Goal: Complete application form

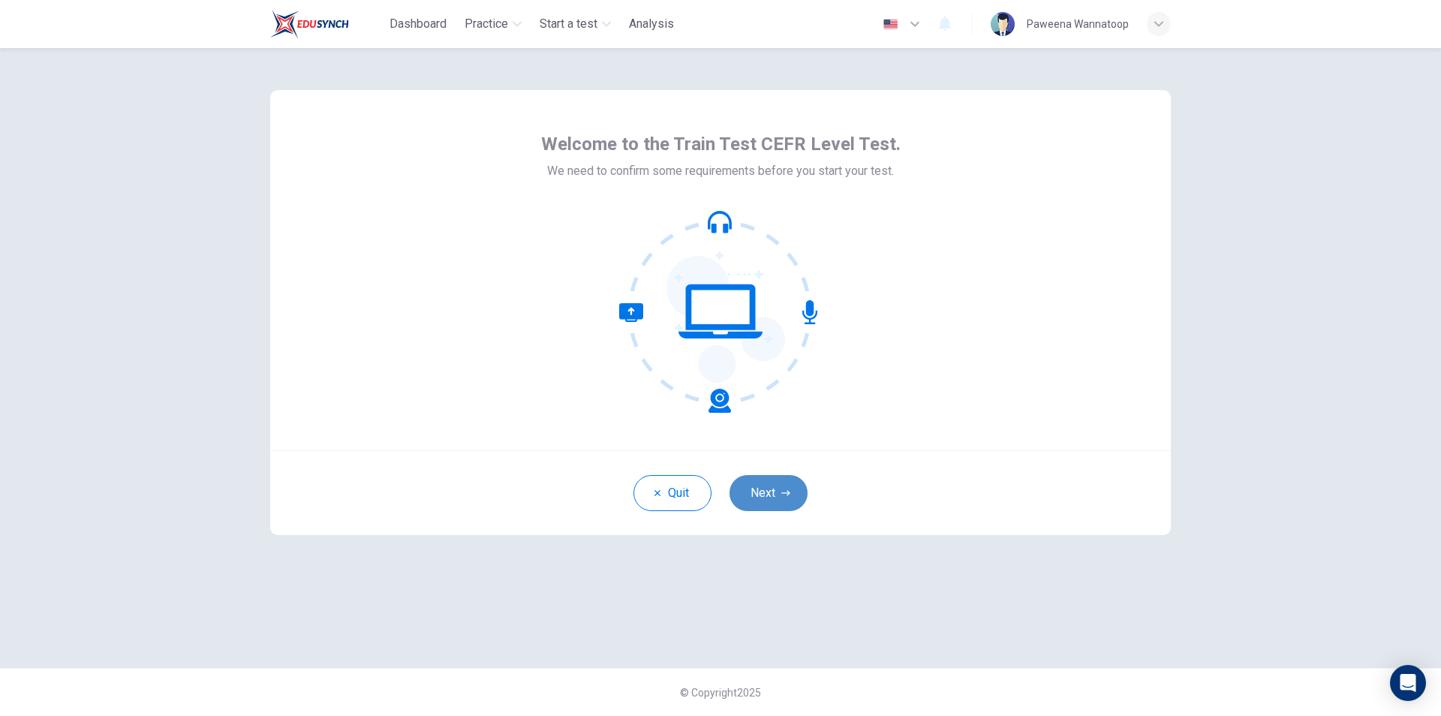
click at [769, 492] on button "Next" at bounding box center [769, 493] width 78 height 36
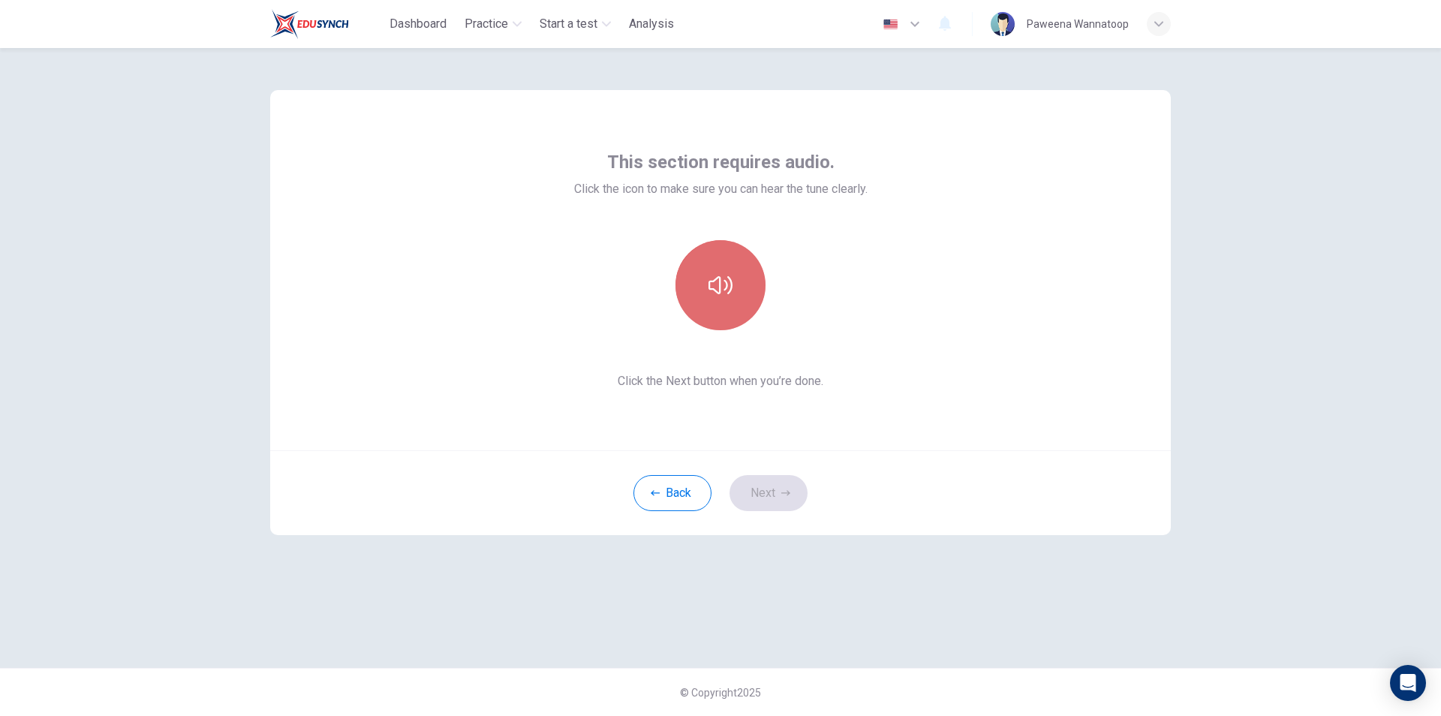
click at [716, 285] on icon "button" at bounding box center [721, 285] width 24 height 24
click at [715, 288] on icon "button" at bounding box center [721, 285] width 24 height 24
click at [709, 293] on icon "button" at bounding box center [721, 285] width 24 height 24
click at [712, 296] on icon "button" at bounding box center [721, 285] width 24 height 24
click at [772, 501] on button "Next" at bounding box center [769, 493] width 78 height 36
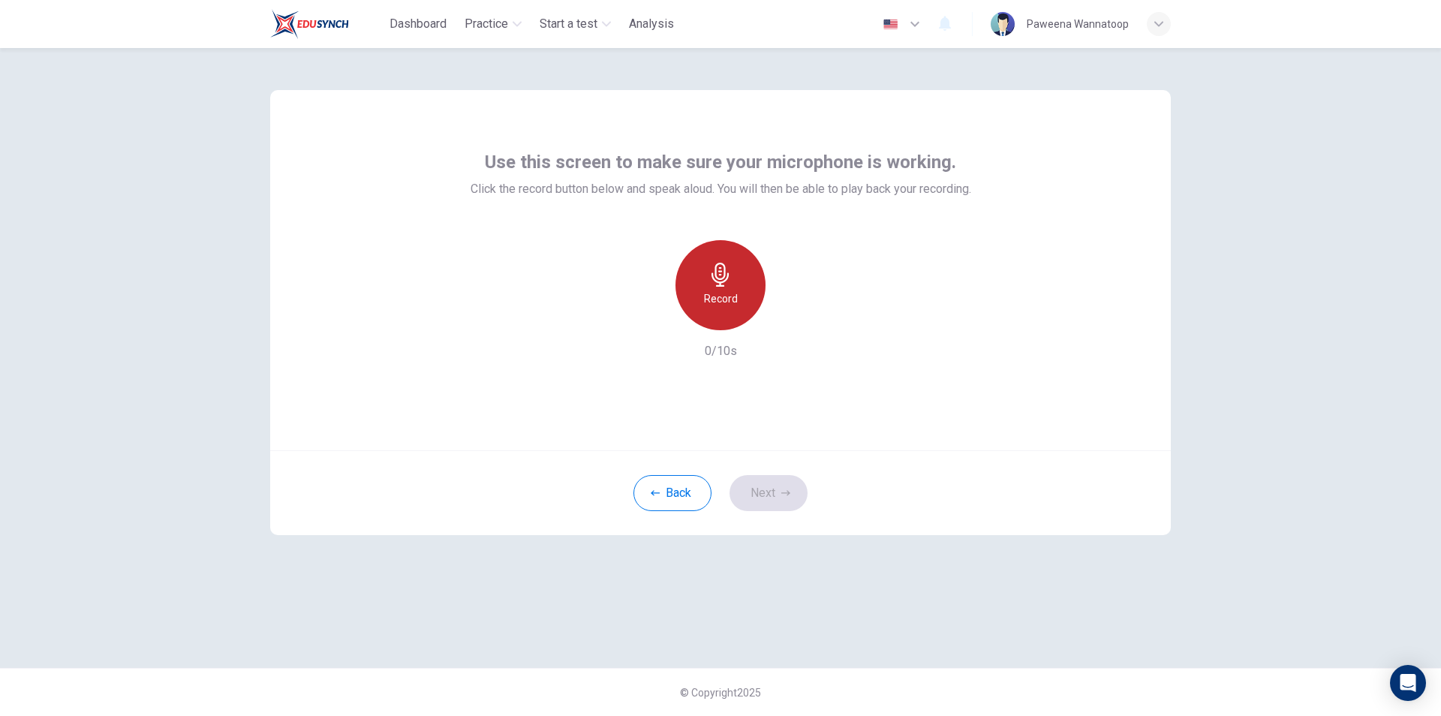
click at [718, 307] on h6 "Record" at bounding box center [721, 299] width 34 height 18
click at [726, 291] on h6 "Stop" at bounding box center [720, 299] width 23 height 18
click at [792, 313] on icon "button" at bounding box center [789, 318] width 15 height 15
click at [650, 326] on div "button" at bounding box center [652, 318] width 24 height 24
click at [718, 289] on div "Record" at bounding box center [721, 285] width 90 height 90
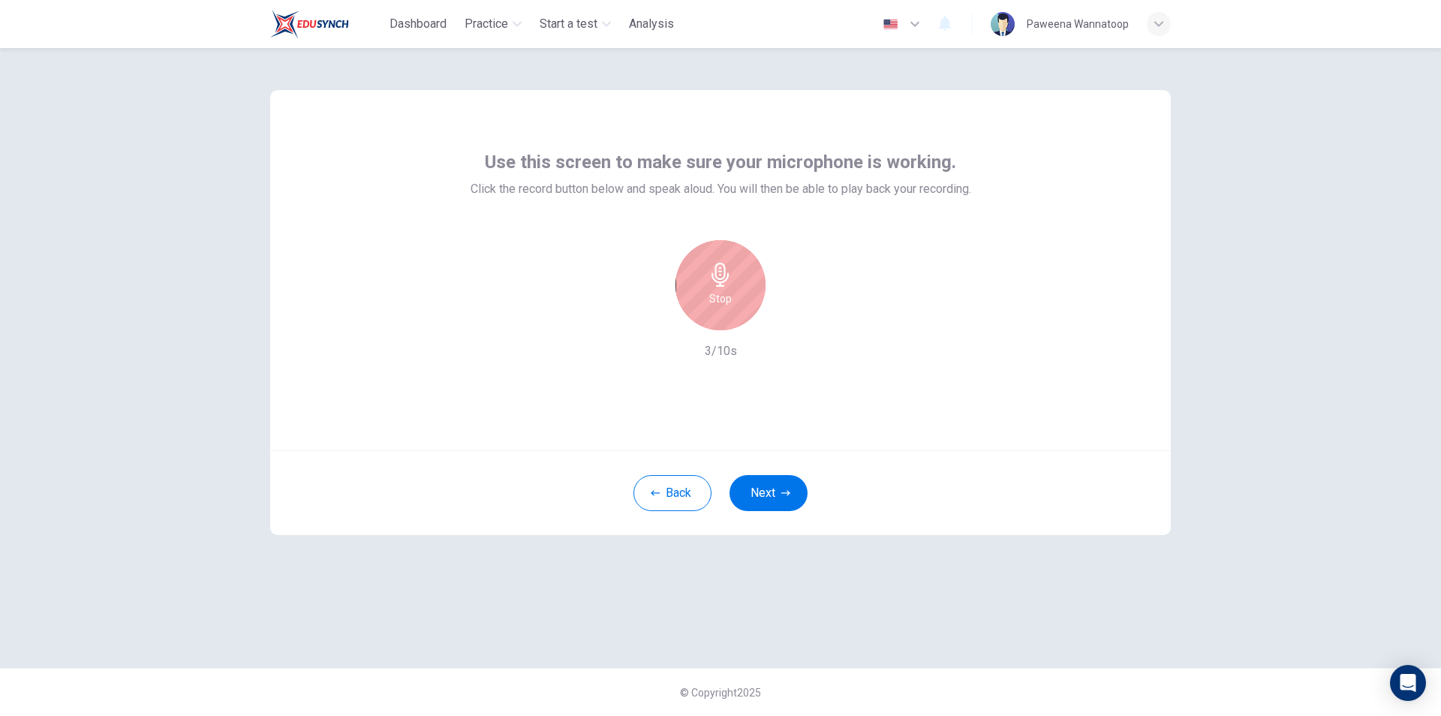
click at [724, 298] on h6 "Stop" at bounding box center [720, 299] width 23 height 18
click at [787, 318] on icon "button" at bounding box center [790, 318] width 7 height 9
click at [645, 321] on icon "button" at bounding box center [652, 319] width 14 height 14
click at [716, 290] on h6 "Record" at bounding box center [721, 299] width 34 height 18
click at [716, 290] on h6 "Stop" at bounding box center [720, 299] width 23 height 18
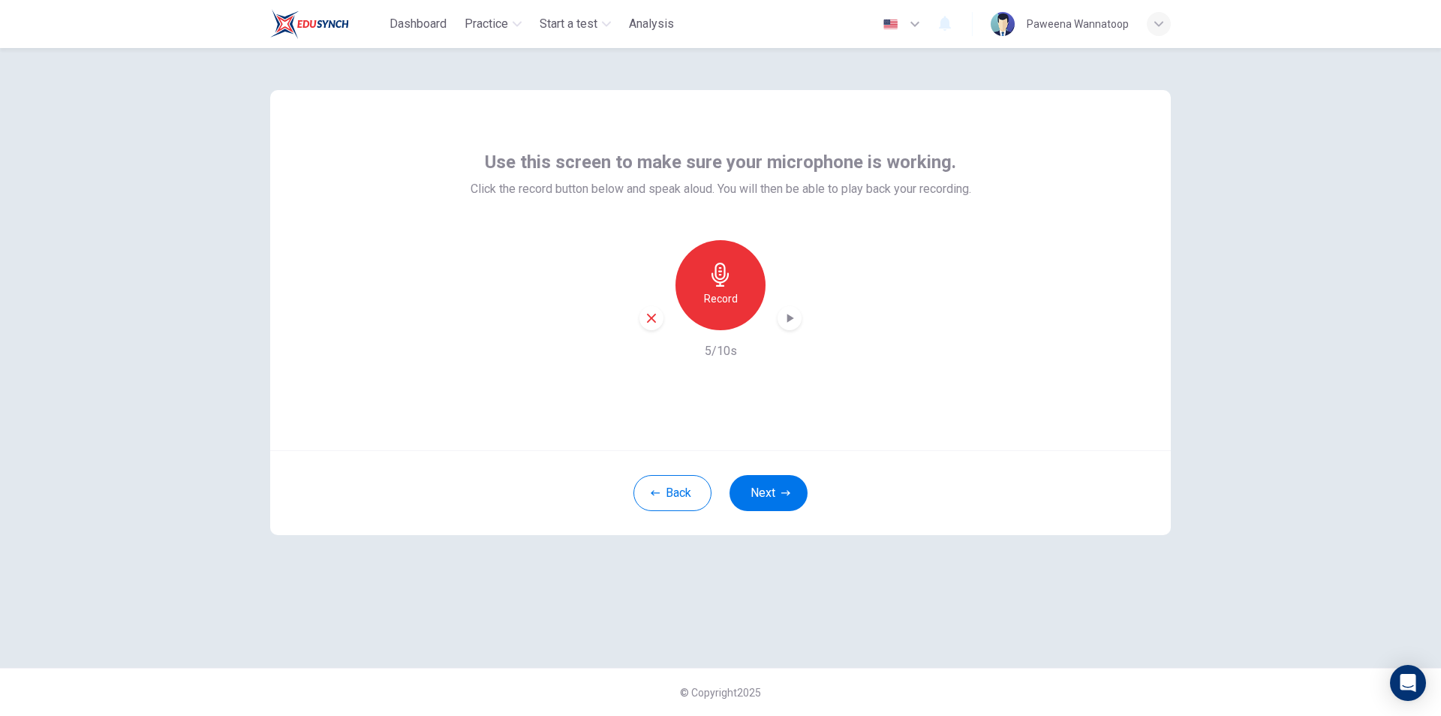
click at [797, 315] on div "button" at bounding box center [790, 318] width 24 height 24
click at [761, 495] on button "Next" at bounding box center [769, 493] width 78 height 36
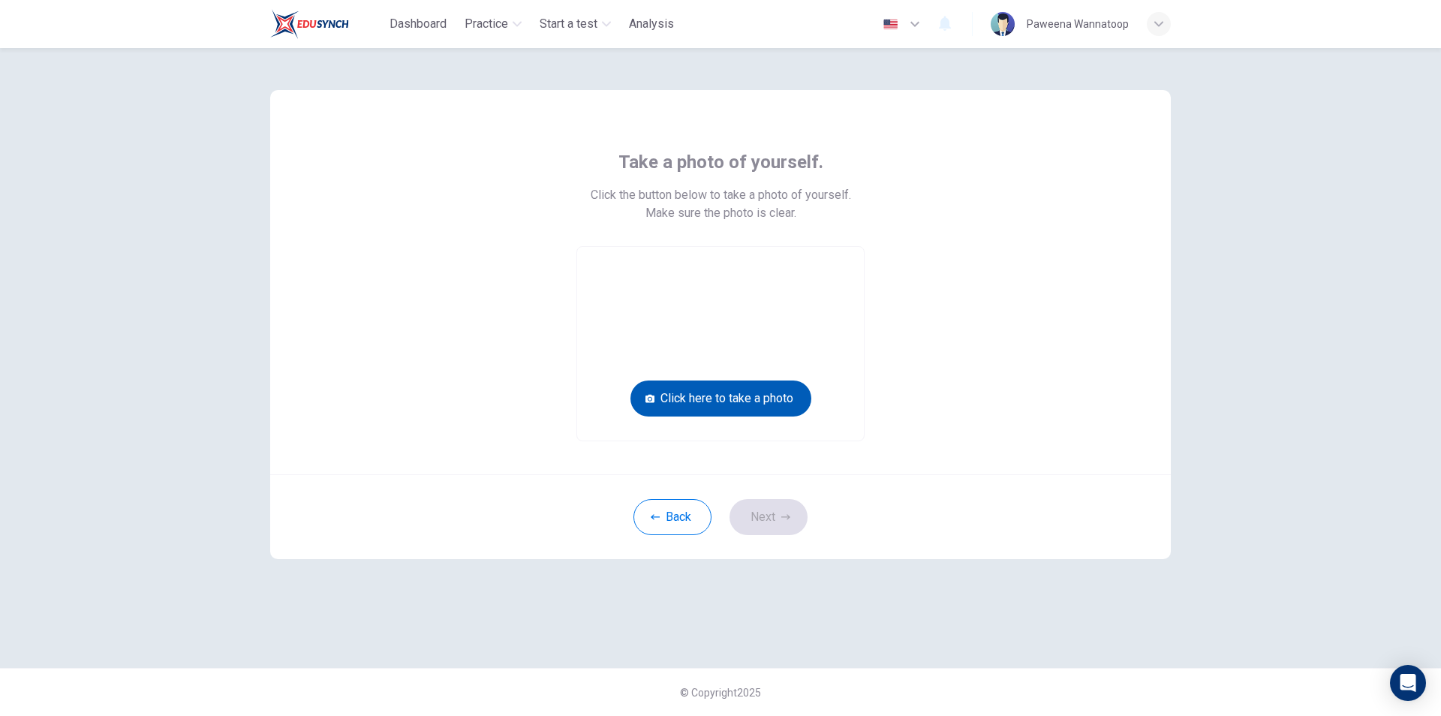
click at [743, 399] on button "Click here to take a photo" at bounding box center [721, 399] width 181 height 36
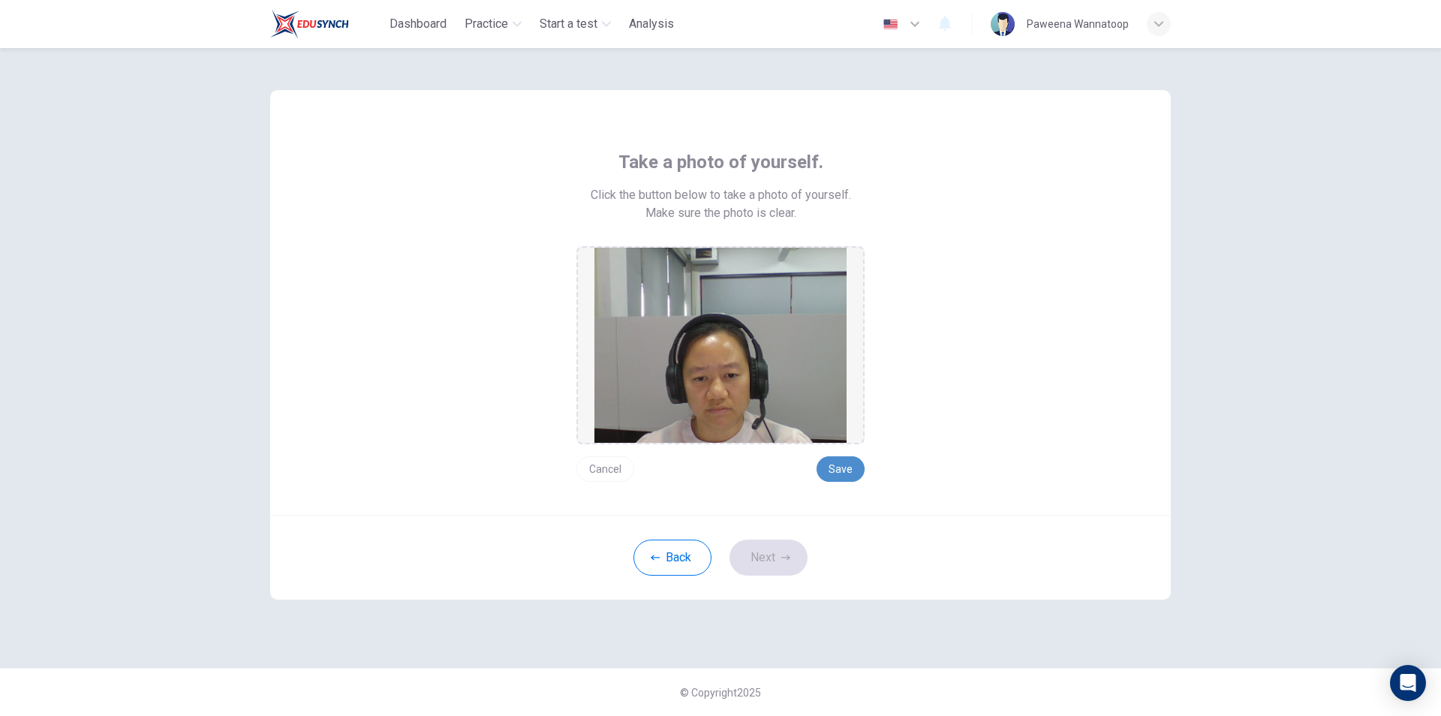
click at [844, 463] on button "Save" at bounding box center [841, 469] width 48 height 26
click at [764, 557] on button "Next" at bounding box center [769, 558] width 78 height 36
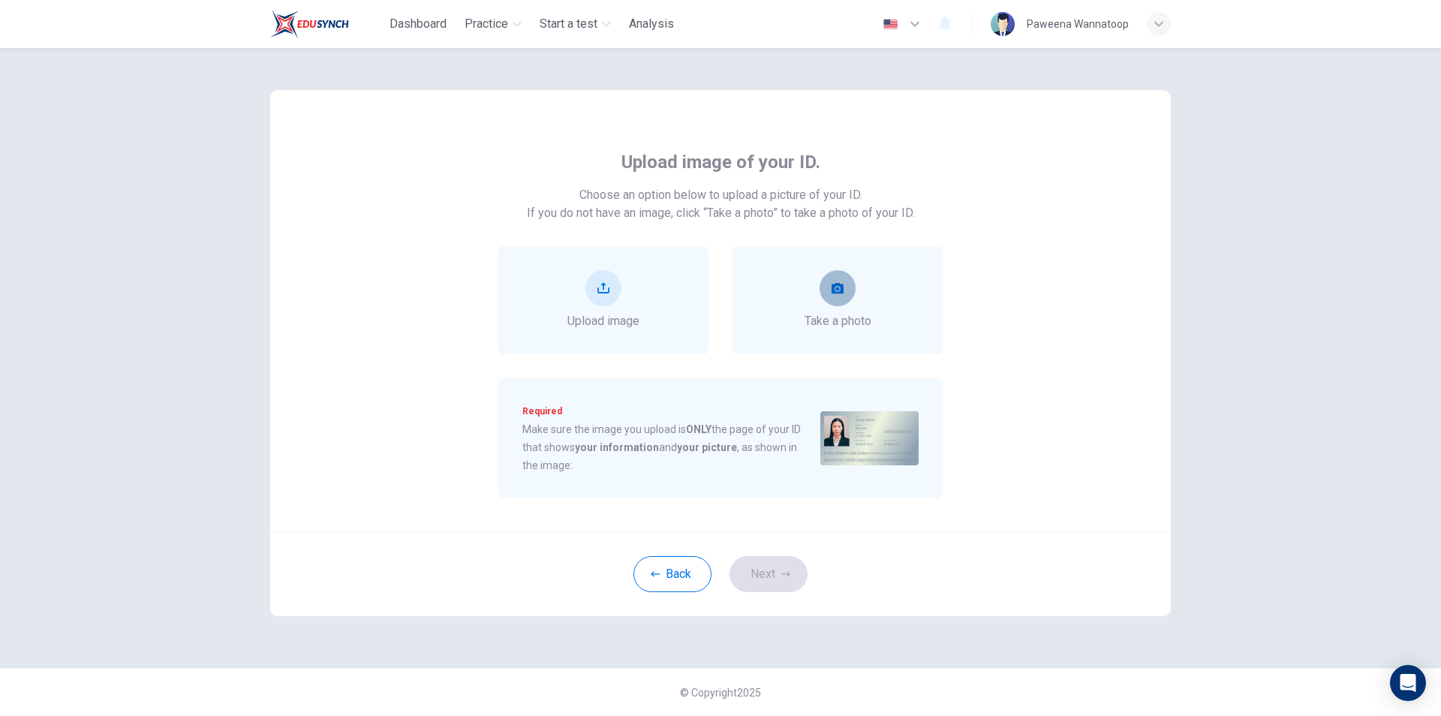
click at [835, 278] on button "take photo" at bounding box center [838, 288] width 36 height 36
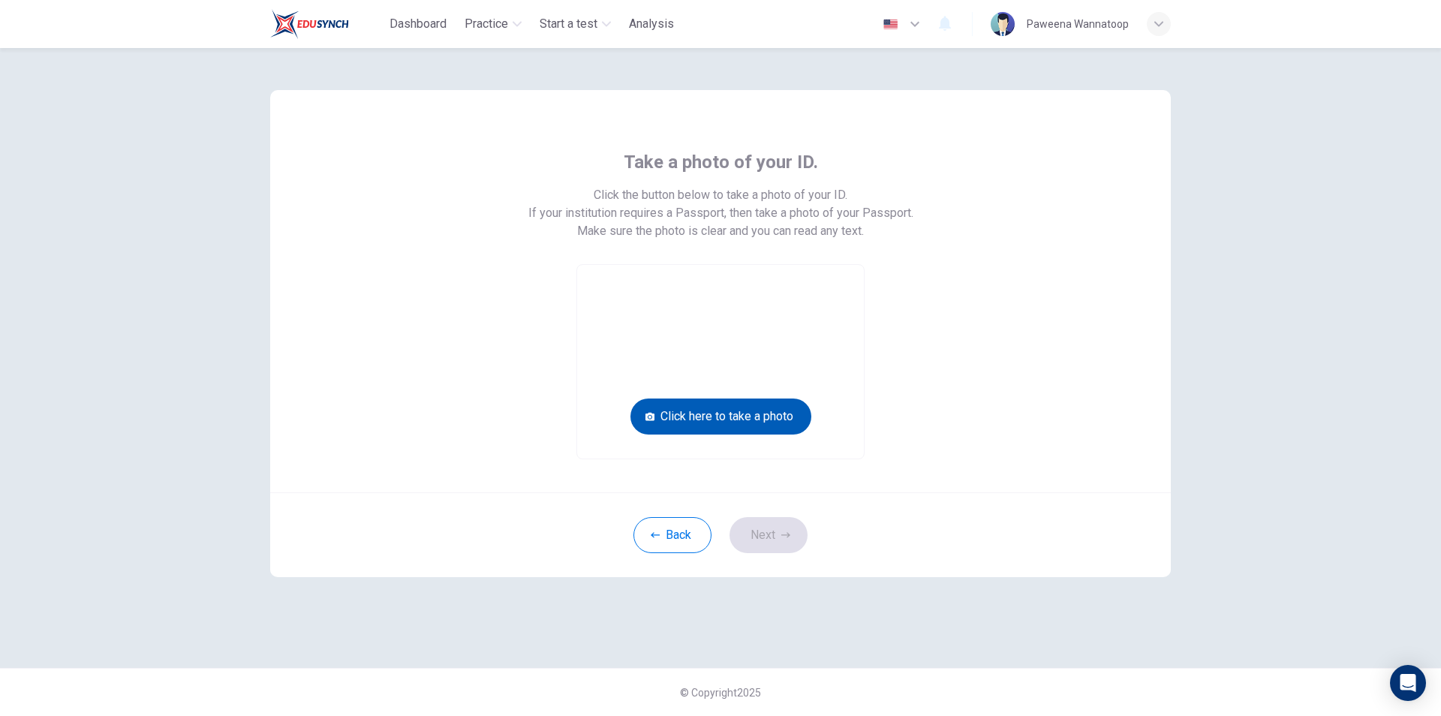
click at [773, 415] on button "Click here to take a photo" at bounding box center [721, 417] width 181 height 36
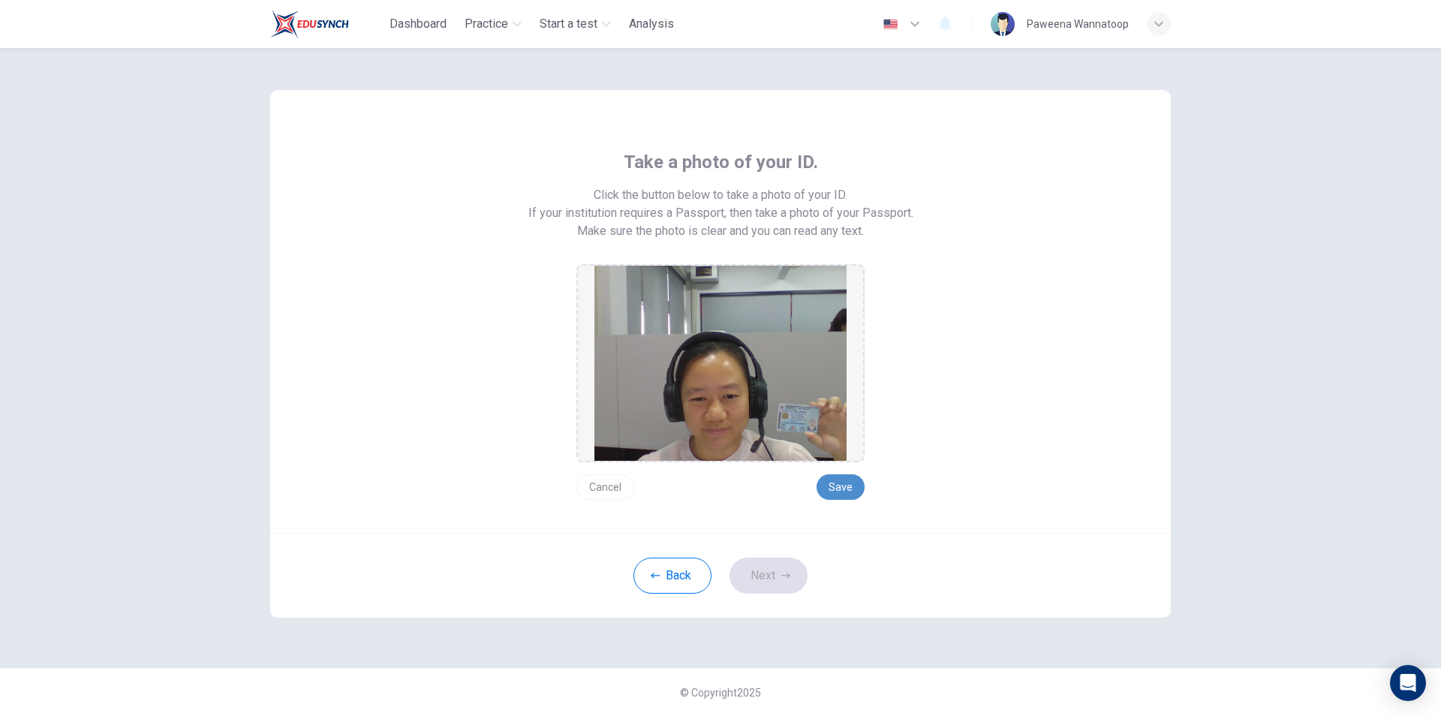
click at [838, 490] on button "Save" at bounding box center [841, 487] width 48 height 26
click at [844, 487] on button "Save" at bounding box center [841, 487] width 48 height 26
click at [777, 570] on button "Next" at bounding box center [769, 576] width 78 height 36
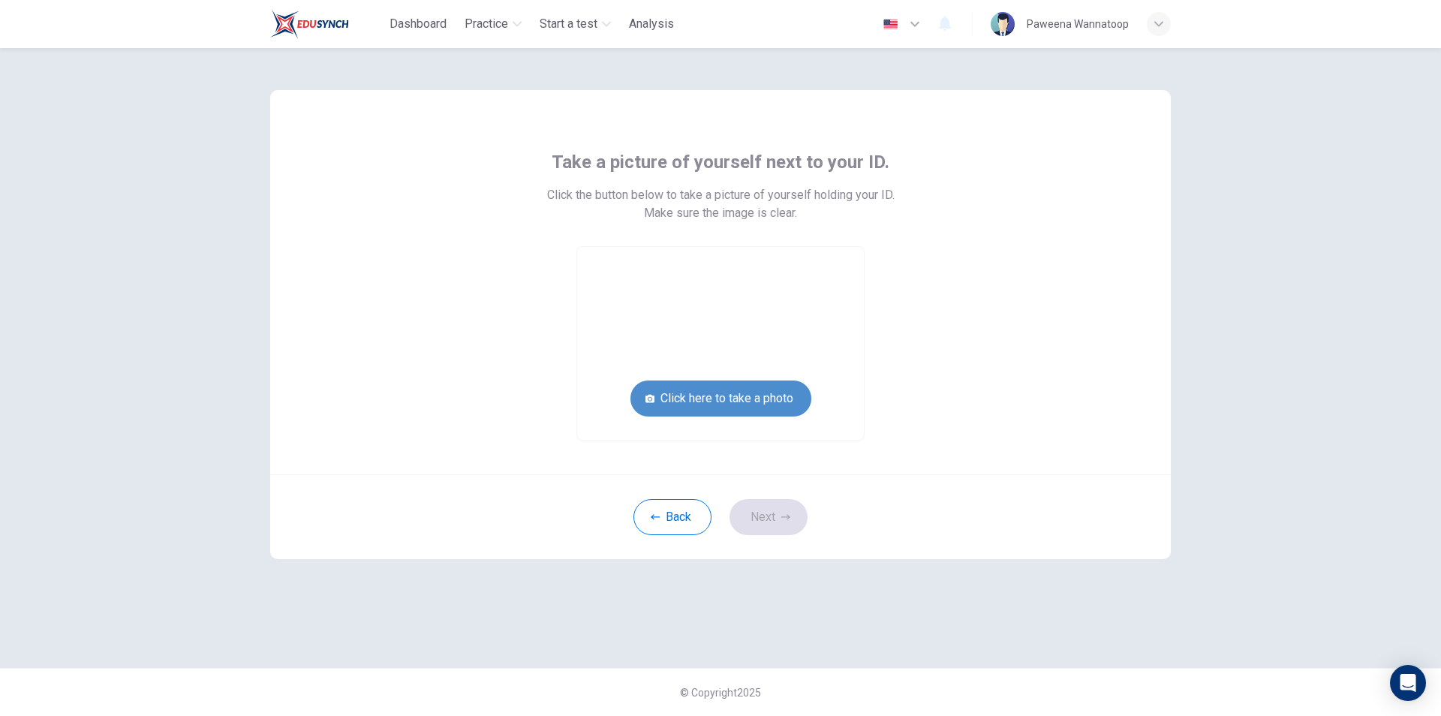
click at [757, 402] on button "Click here to take a photo" at bounding box center [721, 399] width 181 height 36
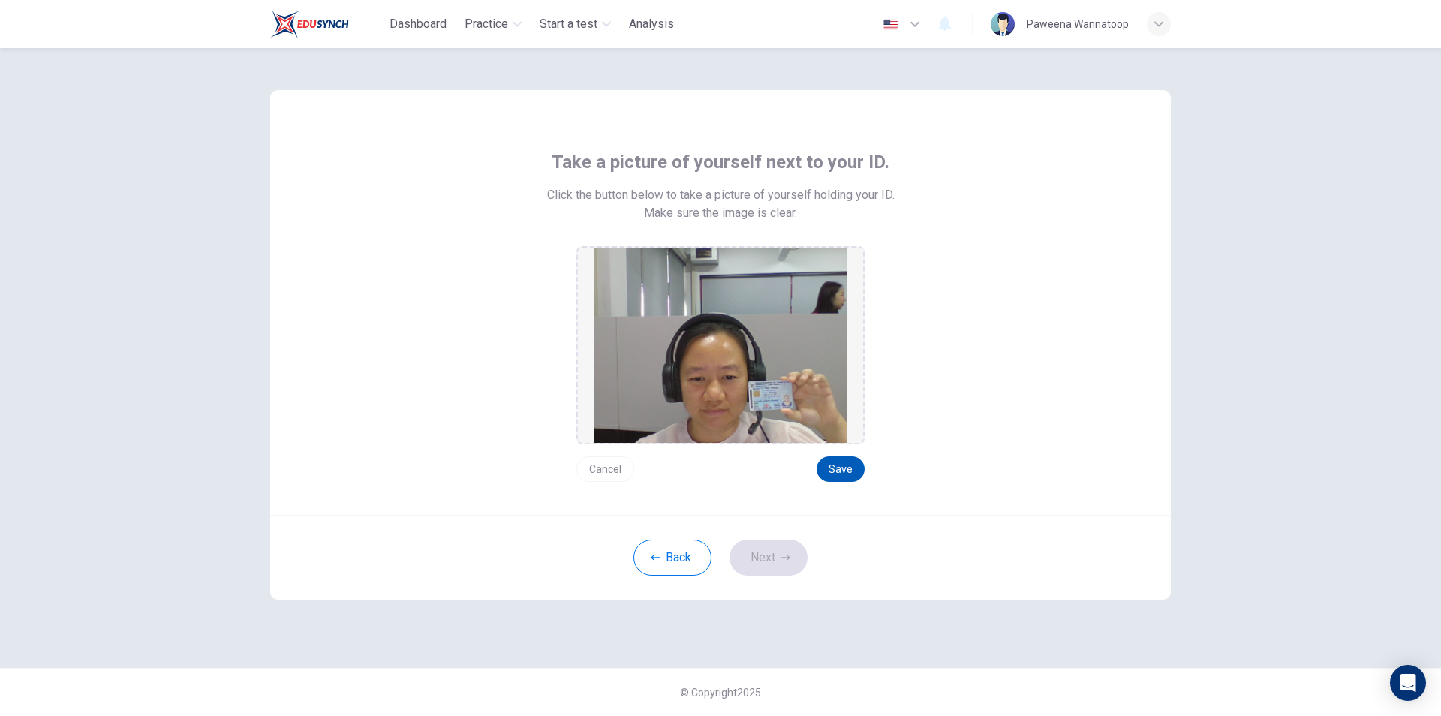
click at [829, 465] on button "Save" at bounding box center [841, 469] width 48 height 26
click at [772, 558] on button "Next" at bounding box center [769, 558] width 78 height 36
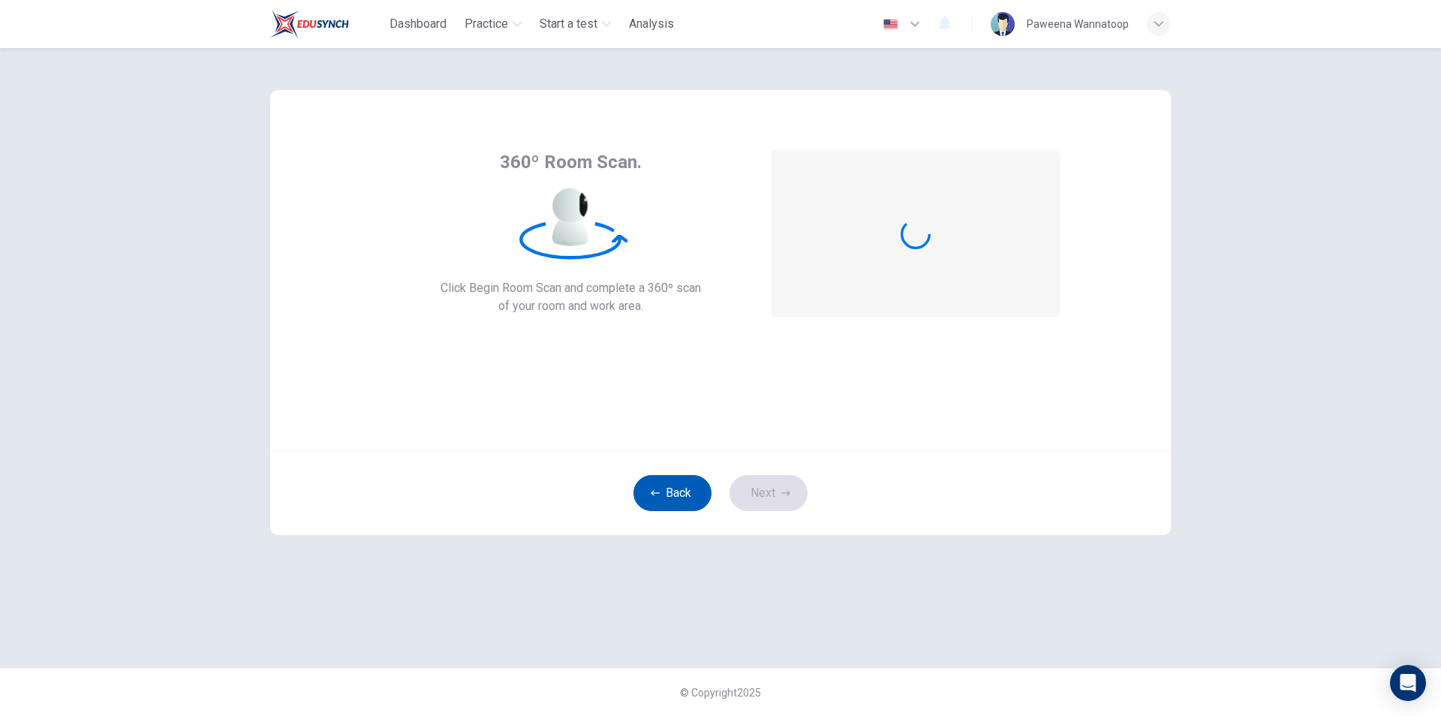
click at [687, 495] on button "Back" at bounding box center [673, 493] width 78 height 36
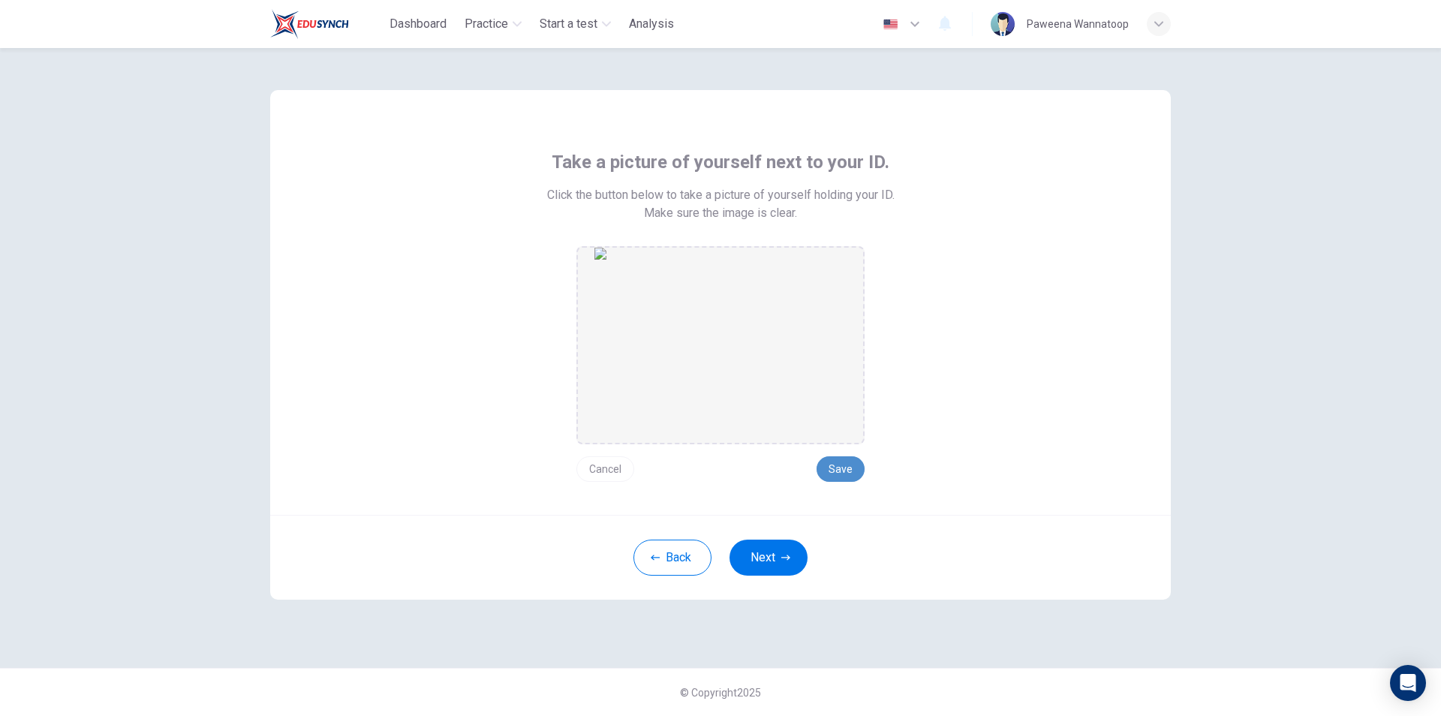
click at [847, 462] on button "Save" at bounding box center [841, 469] width 48 height 26
click at [774, 564] on button "Next" at bounding box center [769, 558] width 78 height 36
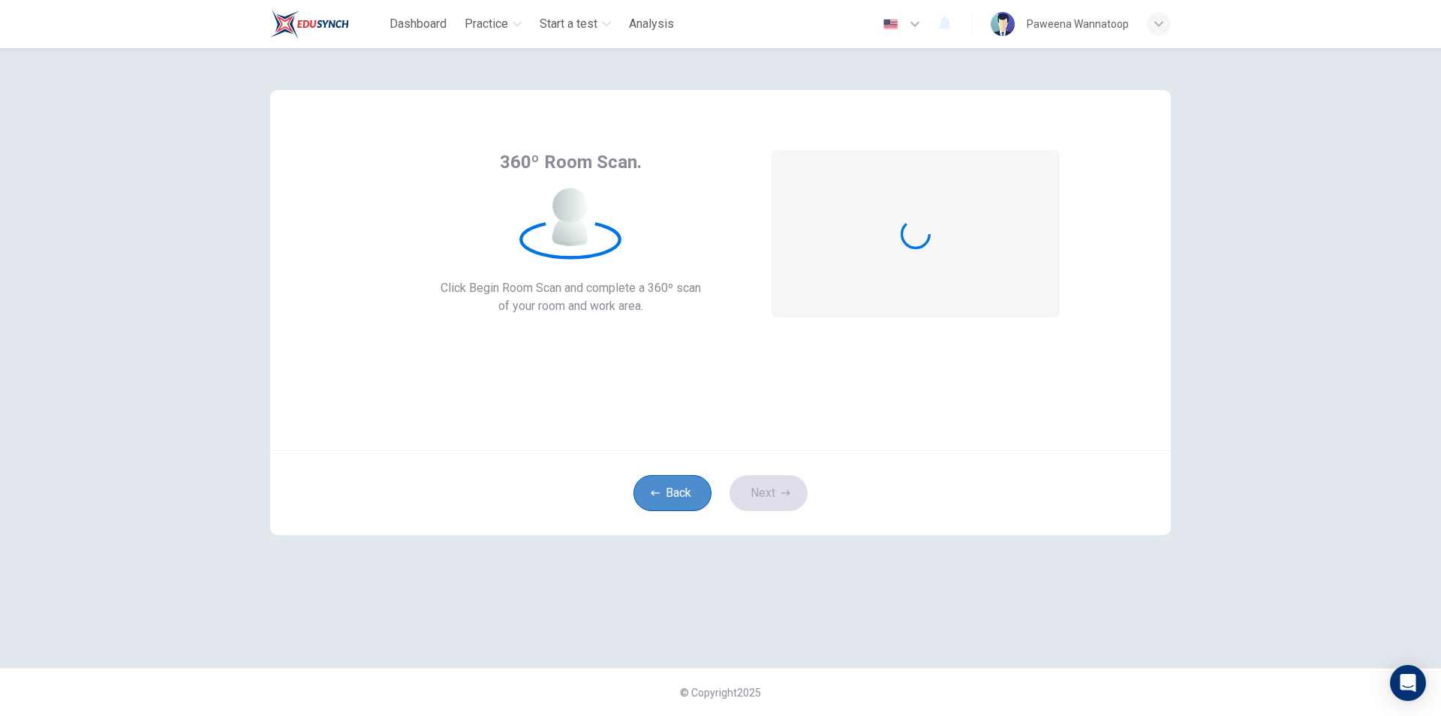
click at [661, 492] on button "Back" at bounding box center [673, 493] width 78 height 36
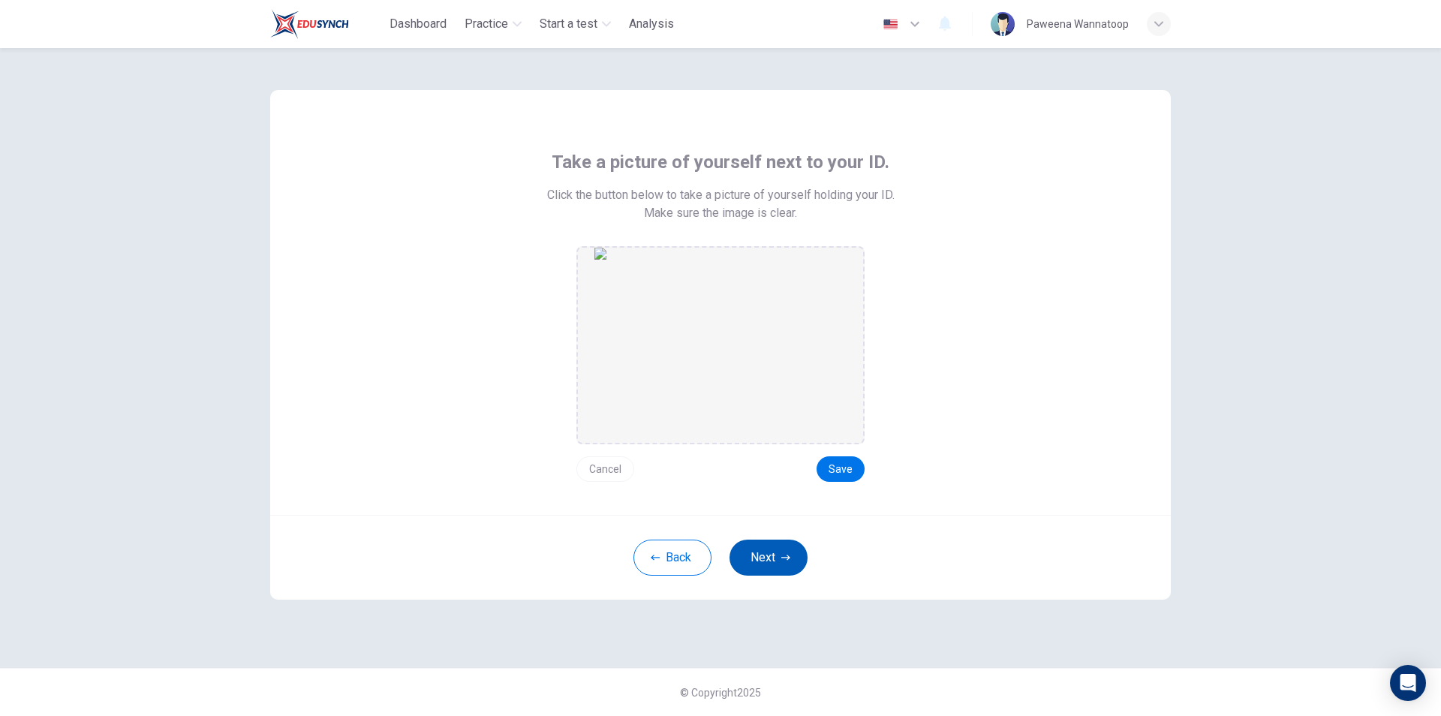
click at [780, 563] on button "Next" at bounding box center [769, 558] width 78 height 36
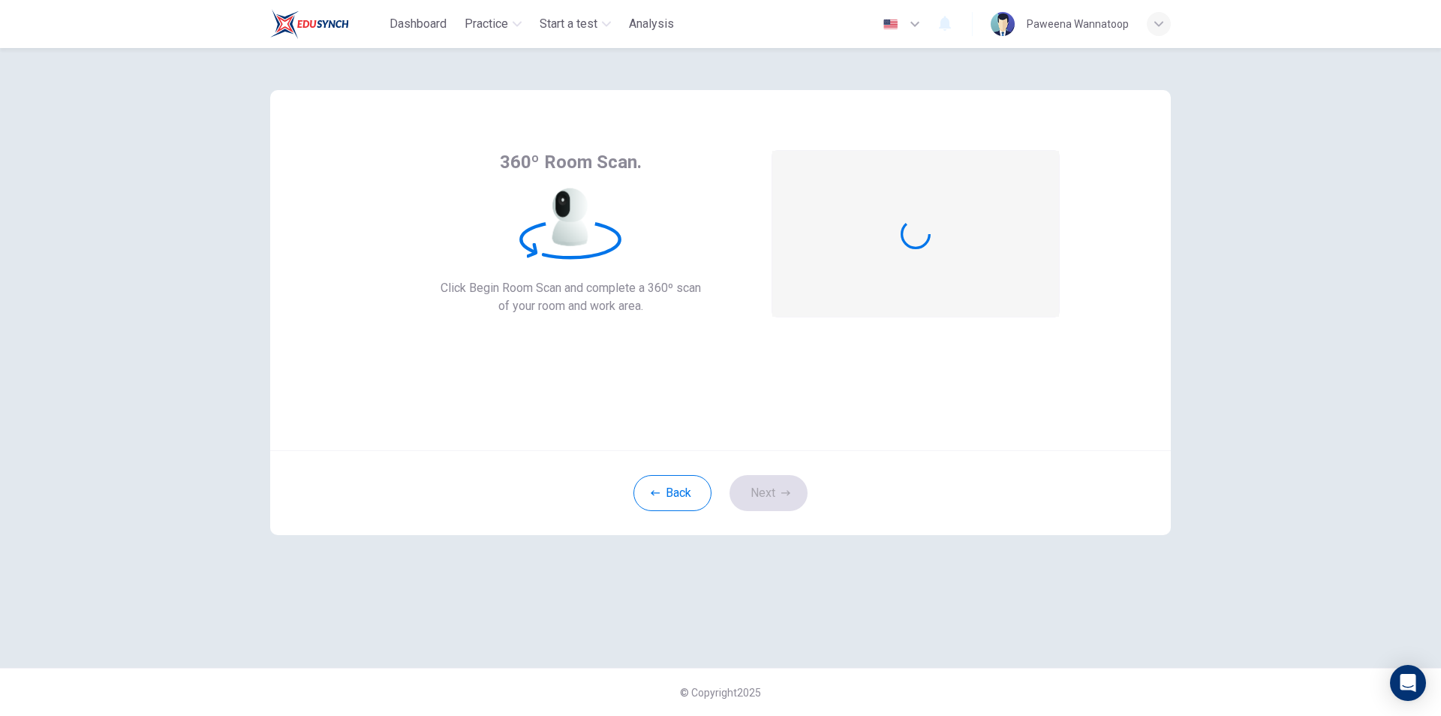
click at [1166, 26] on div "button" at bounding box center [1159, 24] width 24 height 24
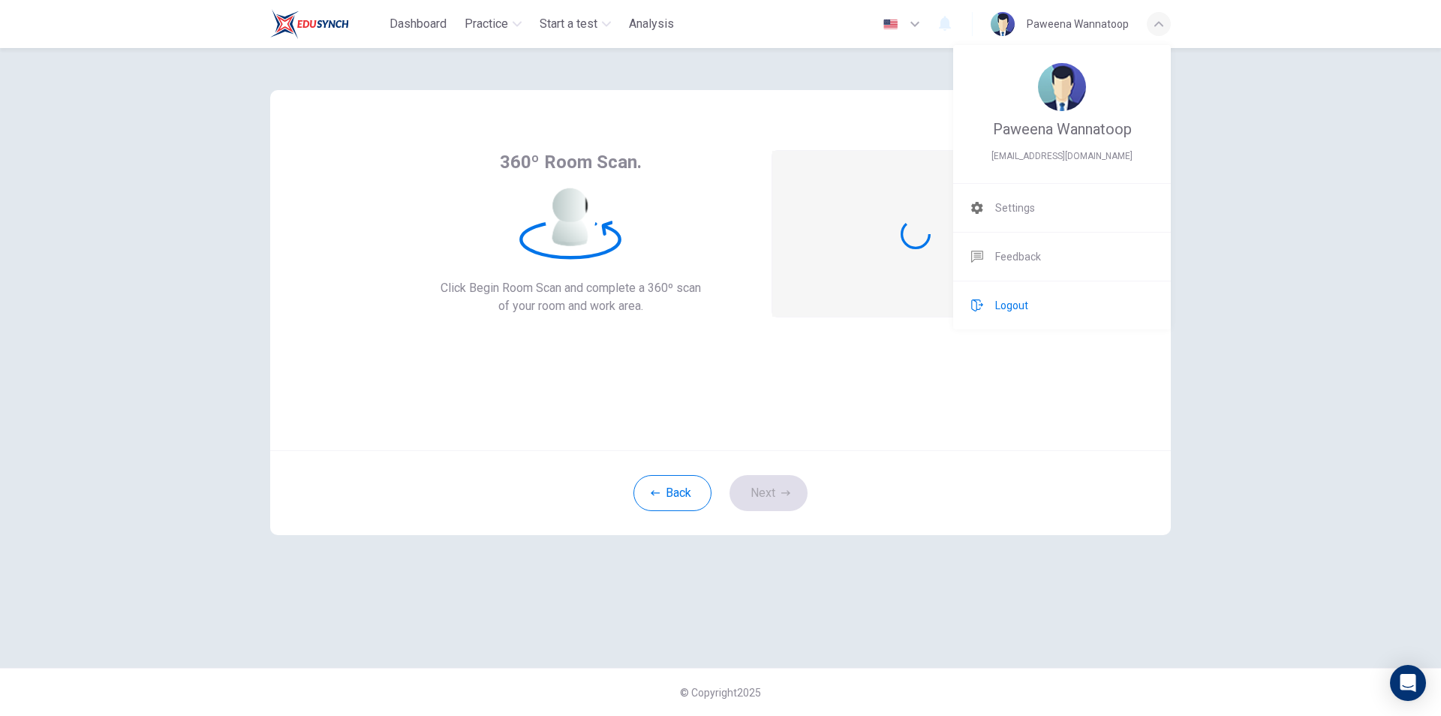
click at [1056, 308] on li "Logout" at bounding box center [1062, 305] width 218 height 48
